Goal: Task Accomplishment & Management: Manage account settings

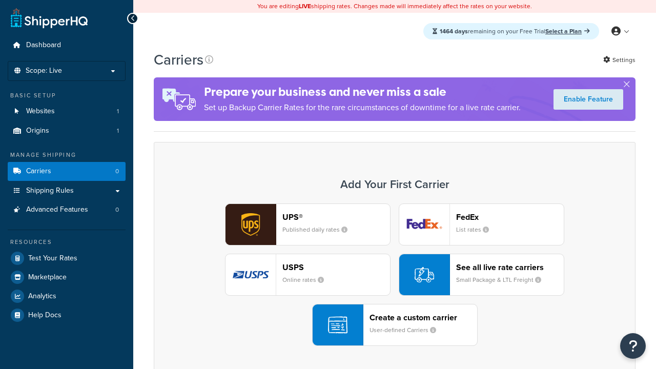
click at [395, 275] on div "UPS® Published daily rates FedEx List rates USPS Online rates See all live rate…" at bounding box center [395, 275] width 460 height 143
click at [510, 217] on header "FedEx" at bounding box center [510, 217] width 108 height 10
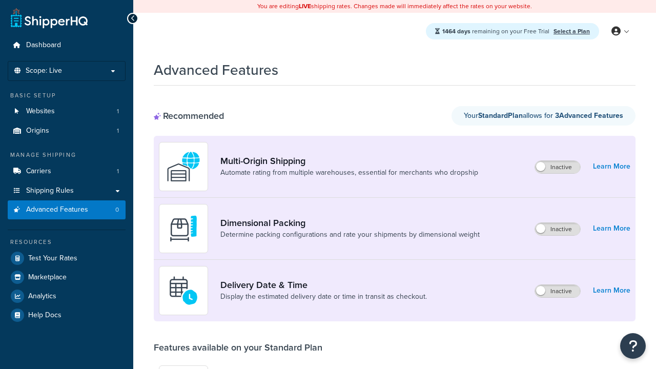
scroll to position [268, 0]
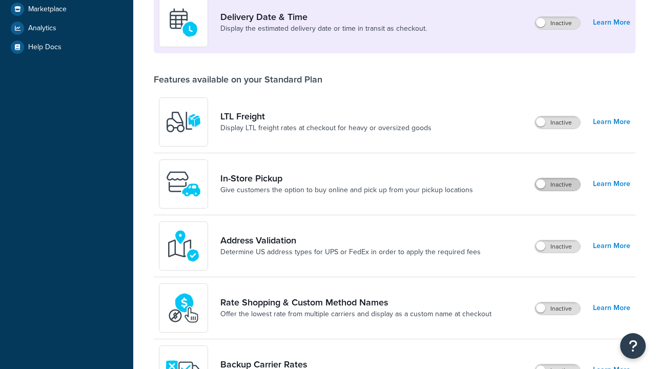
click at [558, 185] on label "Inactive" at bounding box center [557, 184] width 45 height 12
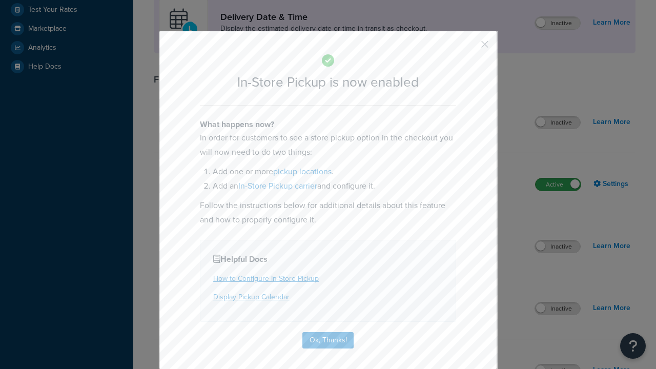
scroll to position [288, 0]
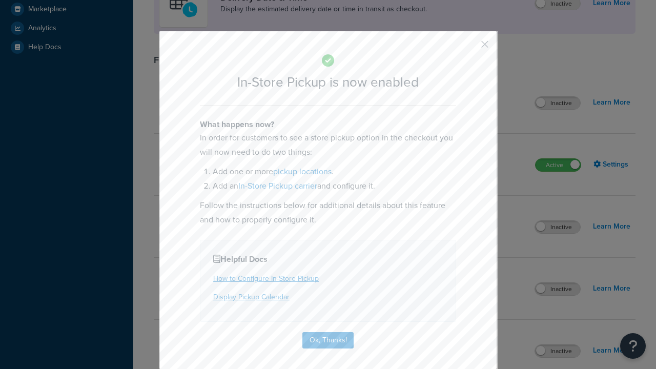
click at [470, 48] on button "button" at bounding box center [470, 48] width 3 height 3
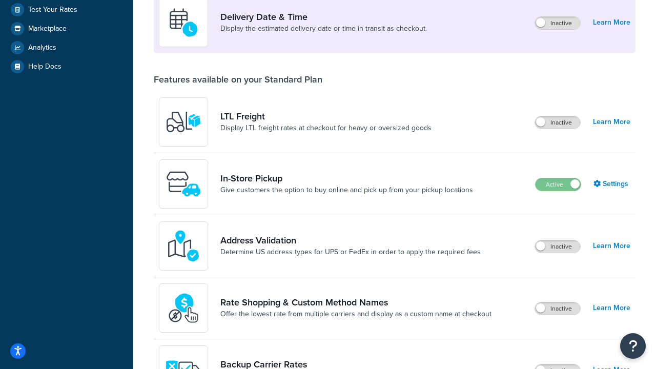
scroll to position [249, 0]
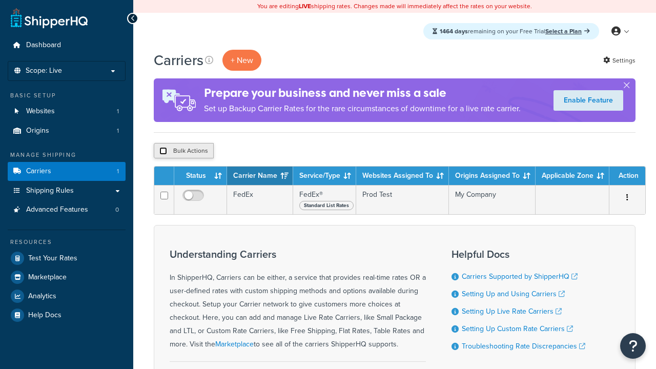
click at [163, 151] on input "checkbox" at bounding box center [163, 151] width 8 height 8
checkbox input "true"
click at [0, 0] on button "Delete" at bounding box center [0, 0] width 0 height 0
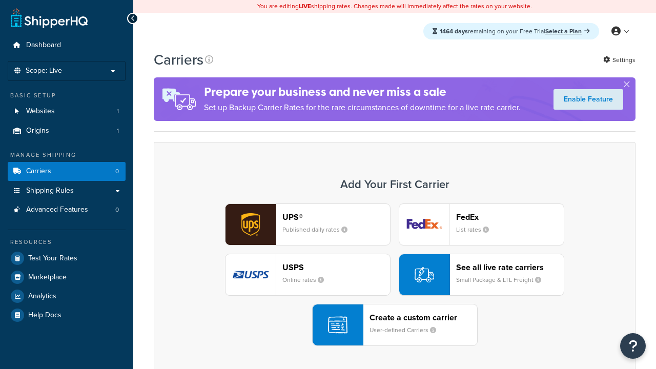
click at [395, 275] on div "UPS® Published daily rates FedEx List rates USPS Online rates See all live rate…" at bounding box center [395, 275] width 460 height 143
click at [395, 325] on div "Create a custom carrier User-defined Carriers" at bounding box center [424, 325] width 108 height 25
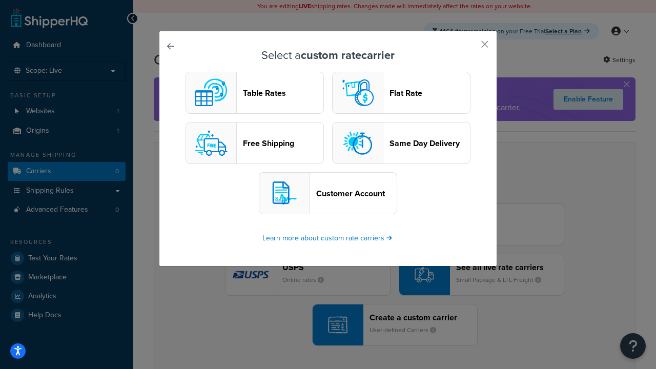
click at [255, 93] on header "Table Rates" at bounding box center [283, 93] width 80 height 10
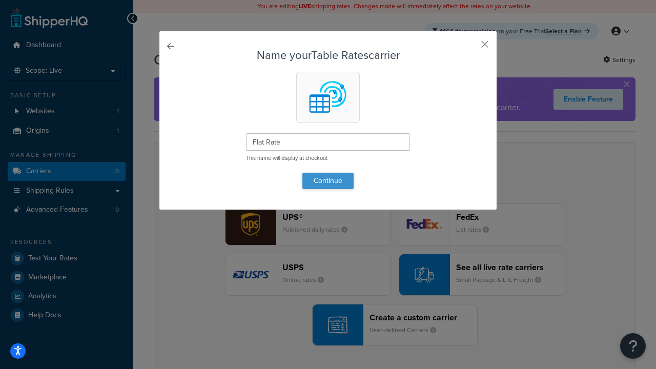
type input "Flat Rate"
click at [328, 180] on button "Continue" at bounding box center [327, 181] width 51 height 16
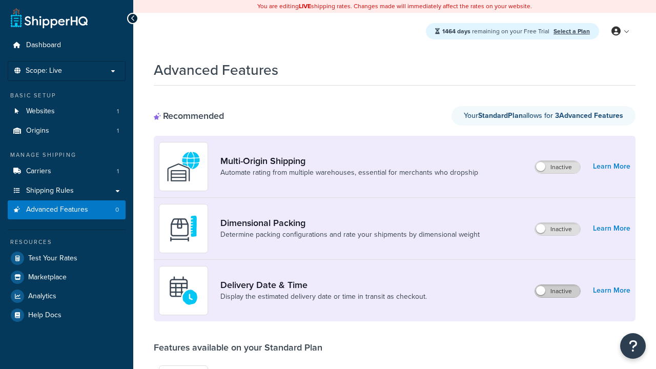
click at [558, 285] on label "Inactive" at bounding box center [557, 291] width 45 height 12
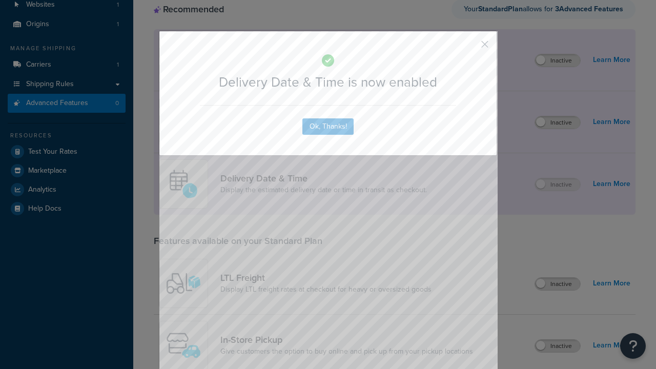
click at [470, 47] on button "button" at bounding box center [470, 48] width 3 height 3
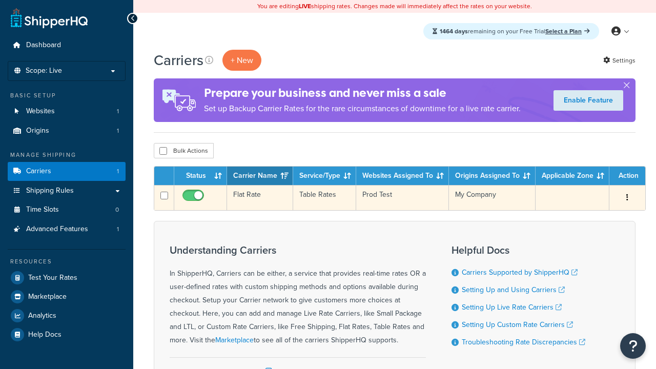
click at [260, 198] on td "Flat Rate" at bounding box center [260, 197] width 66 height 25
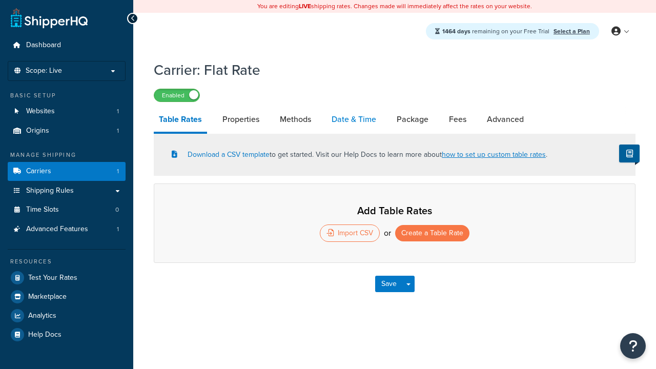
click at [354, 120] on link "Date & Time" at bounding box center [354, 119] width 55 height 25
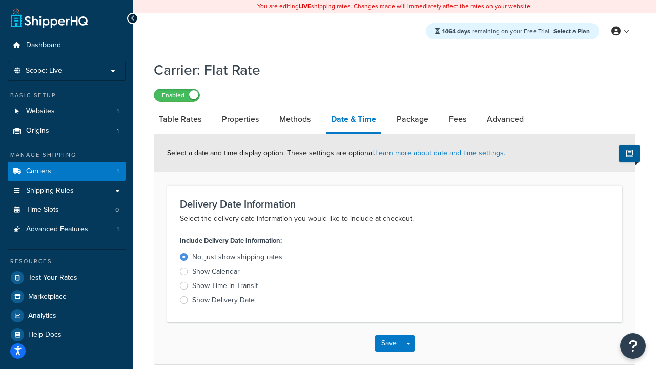
click at [216, 273] on div "Show Calendar" at bounding box center [216, 272] width 48 height 10
click at [0, 0] on input "Show Calendar" at bounding box center [0, 0] width 0 height 0
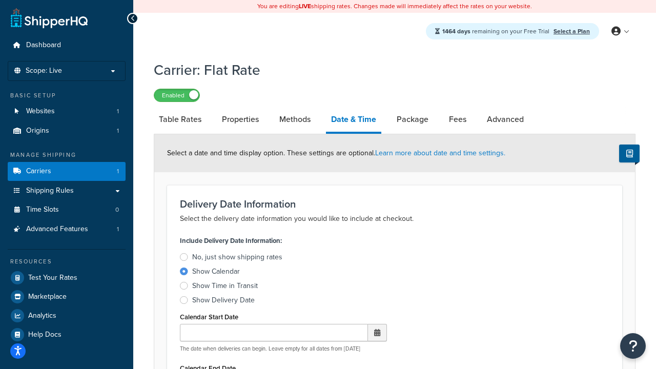
click at [216, 273] on div "Show Calendar" at bounding box center [216, 272] width 48 height 10
click at [0, 0] on input "Show Calendar" at bounding box center [0, 0] width 0 height 0
type input "07/29/2025"
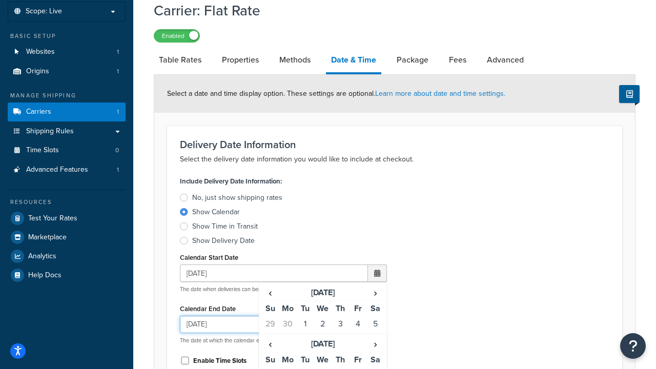
type input "07/29/2026"
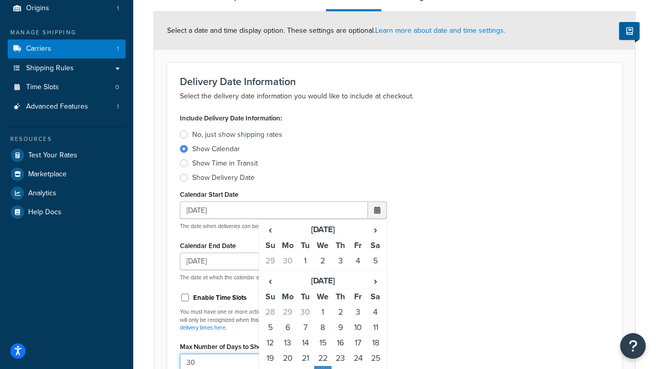
type input "30"
type input "11:00 AM"
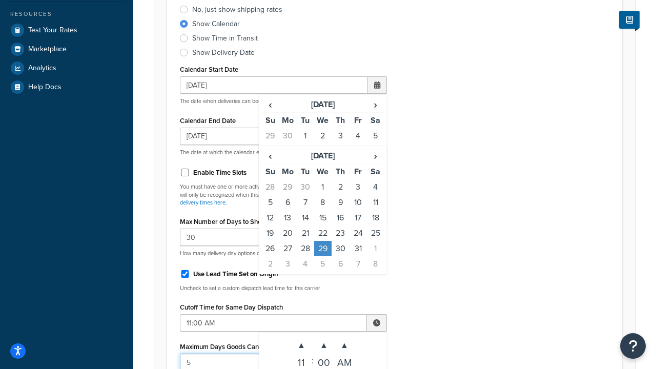
type input "5"
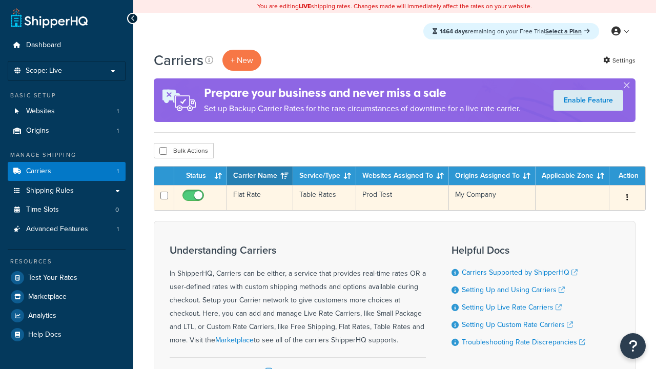
click at [260, 198] on td "Flat Rate" at bounding box center [260, 197] width 66 height 25
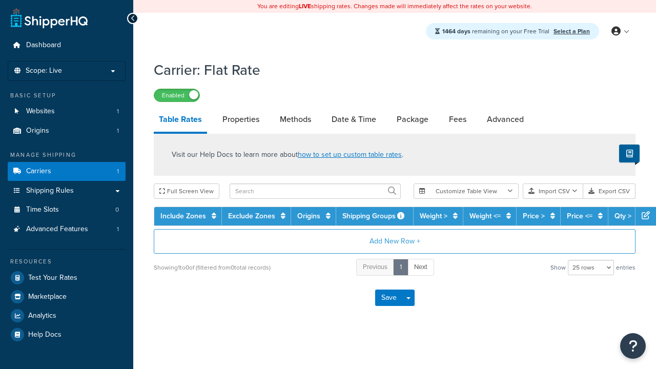
select select "25"
click at [354, 120] on link "Date & Time" at bounding box center [354, 119] width 55 height 25
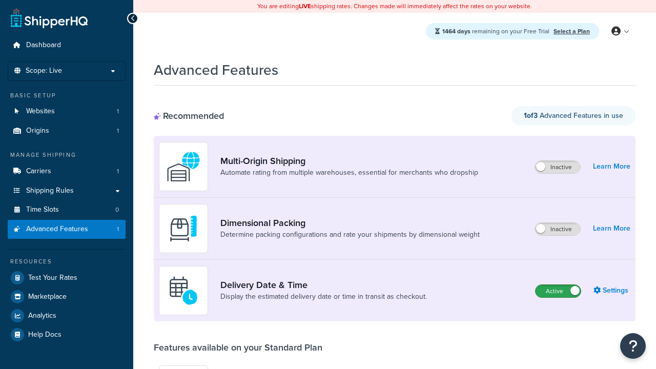
click at [558, 291] on label "Active" at bounding box center [558, 291] width 45 height 12
